Goal: Task Accomplishment & Management: Use online tool/utility

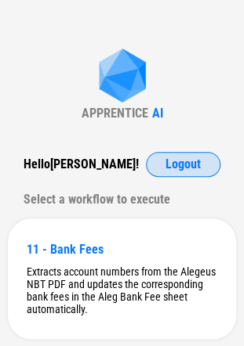
click at [186, 161] on span "Logout" at bounding box center [182, 164] width 35 height 13
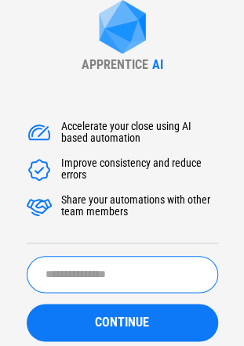
click at [103, 271] on input "text" at bounding box center [122, 274] width 191 height 37
click at [161, 274] on input "*****" at bounding box center [122, 274] width 191 height 37
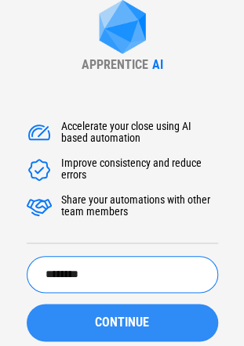
type input "********"
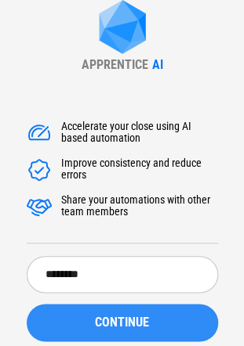
click at [144, 316] on span "CONTINUE" at bounding box center [122, 322] width 54 height 13
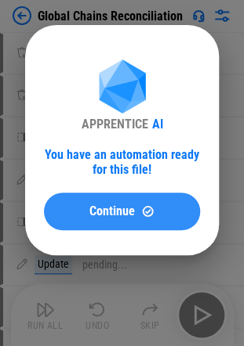
click at [130, 216] on span "Continue" at bounding box center [111, 211] width 45 height 13
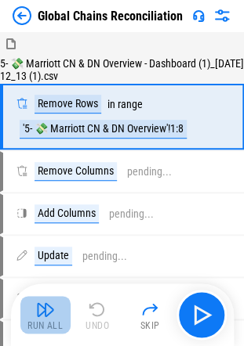
click at [38, 318] on img "button" at bounding box center [45, 309] width 19 height 19
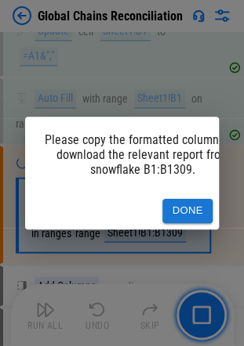
scroll to position [1707, 0]
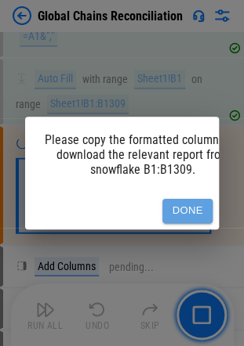
click at [197, 200] on button "Done" at bounding box center [187, 211] width 50 height 24
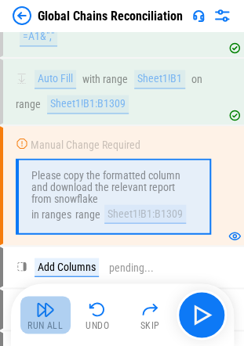
click at [51, 319] on button "Run All" at bounding box center [45, 315] width 50 height 38
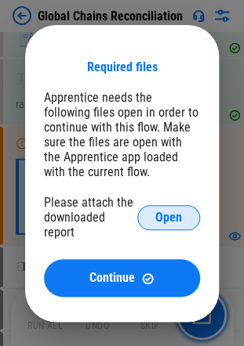
click at [162, 215] on span "Open" at bounding box center [168, 217] width 27 height 13
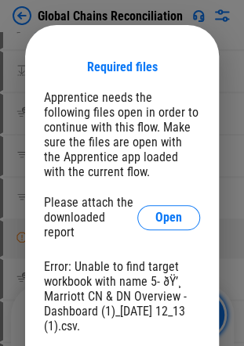
scroll to position [2103, 0]
click at [71, 64] on div "Required files Apprentice needs the following files open in order to continue w…" at bounding box center [122, 223] width 156 height 327
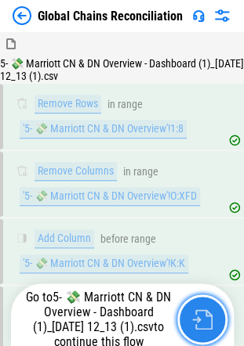
click at [194, 297] on button "button" at bounding box center [202, 319] width 50 height 50
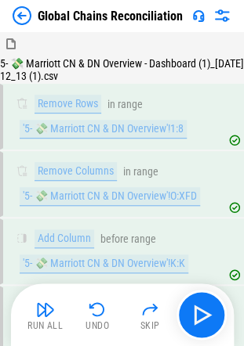
click at [27, 15] on img at bounding box center [22, 15] width 19 height 19
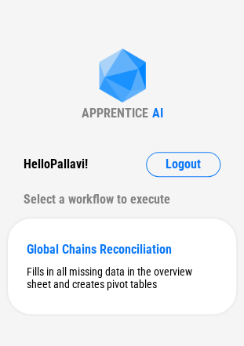
click at [42, 63] on div "APPRENTICE AI Hello [PERSON_NAME] ! Logout Select a workflow to execute Global …" at bounding box center [122, 181] width 244 height 363
click at [63, 221] on div "Global Chains Reconciliation Fills in all missing data in the overview sheet an…" at bounding box center [122, 266] width 228 height 96
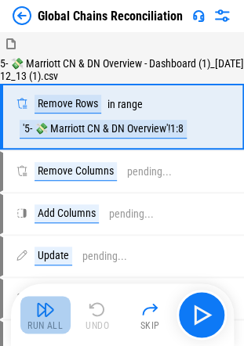
click at [59, 314] on button "Run All" at bounding box center [45, 315] width 50 height 38
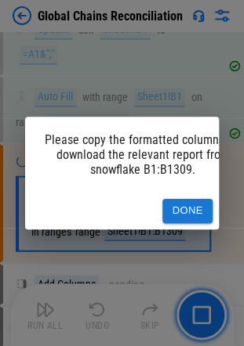
scroll to position [1707, 0]
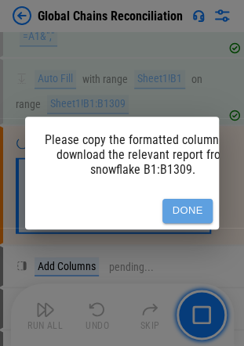
click at [177, 199] on button "Done" at bounding box center [187, 211] width 50 height 24
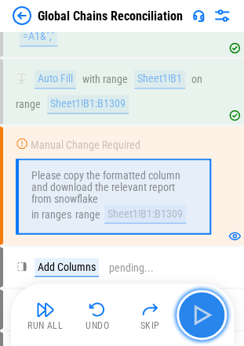
click at [196, 305] on img "button" at bounding box center [201, 314] width 25 height 25
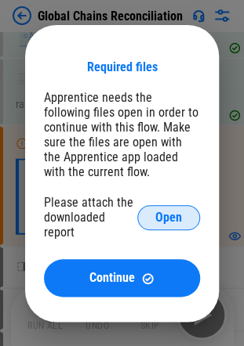
click at [174, 218] on span "Open" at bounding box center [168, 217] width 27 height 13
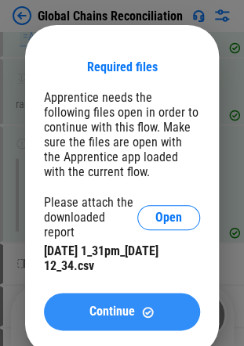
click at [100, 301] on button "Continue" at bounding box center [122, 312] width 156 height 38
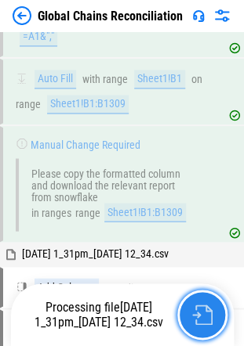
click at [200, 315] on img "button" at bounding box center [202, 315] width 20 height 20
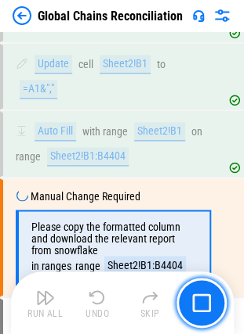
scroll to position [3117, 0]
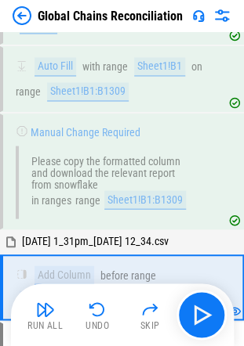
scroll to position [1821, 0]
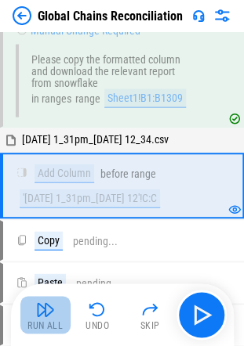
click at [49, 302] on img "button" at bounding box center [45, 309] width 19 height 19
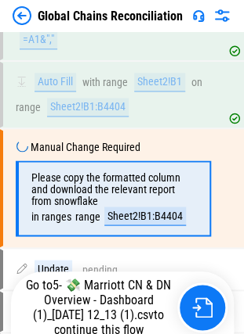
scroll to position [3117, 0]
